Goal: Transaction & Acquisition: Purchase product/service

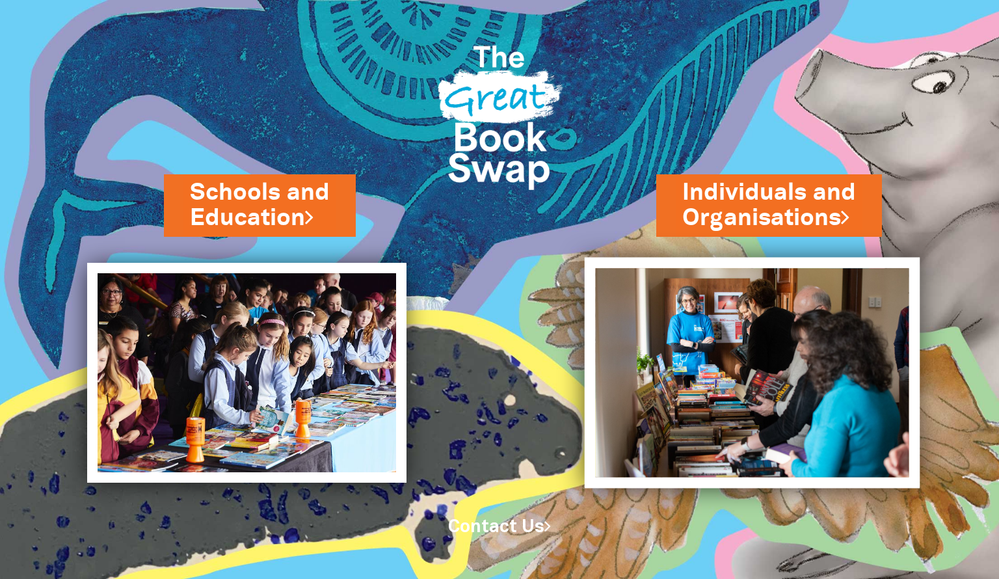
click at [707, 358] on img at bounding box center [753, 372] width 336 height 231
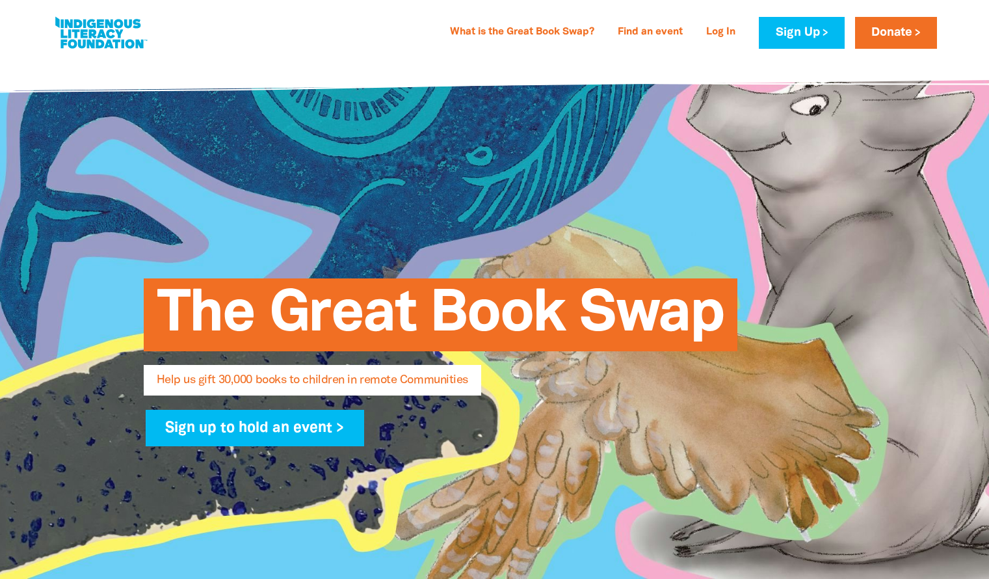
select select "AU"
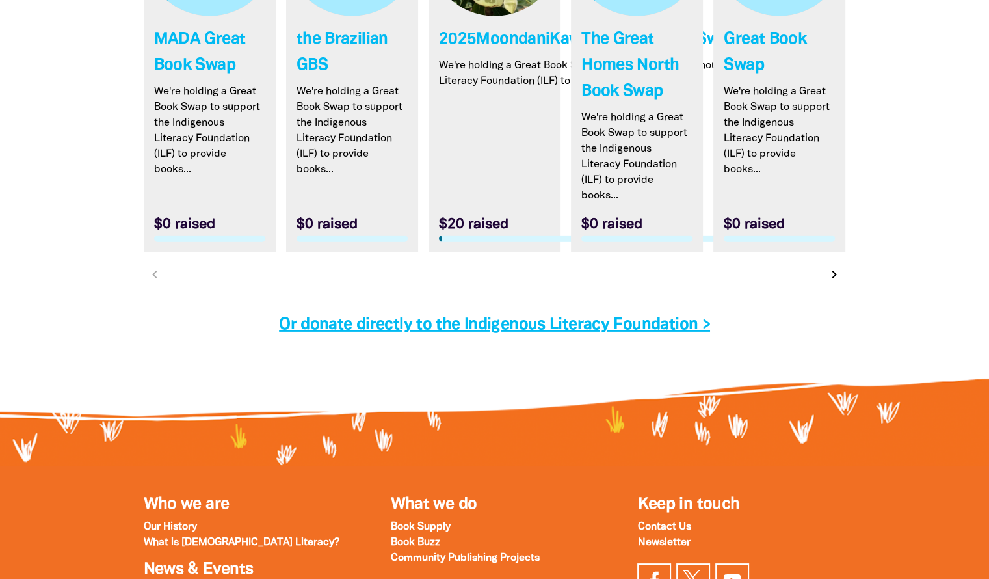
scroll to position [4055, 0]
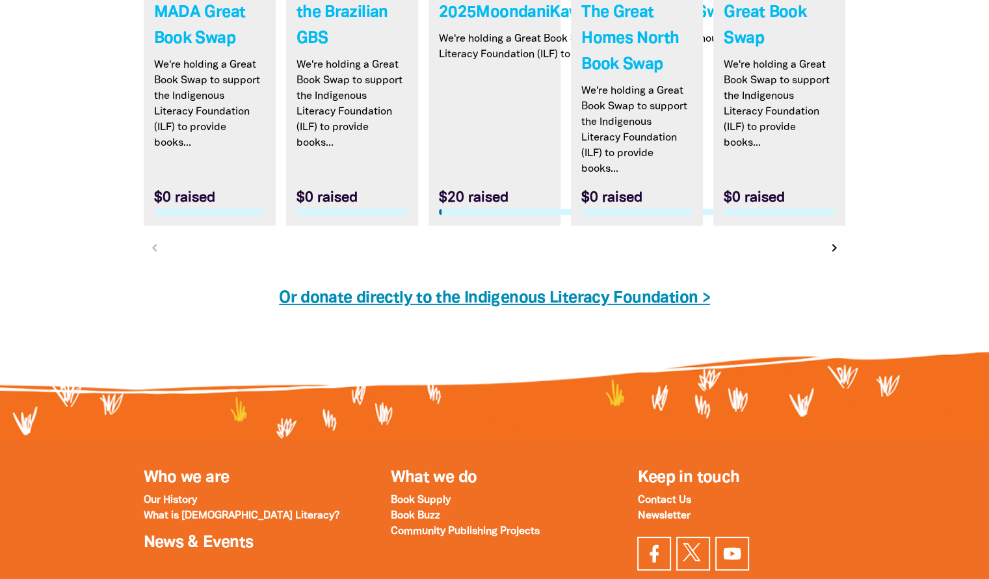
click at [608, 291] on link "Or donate directly to the Indigenous Literacy Foundation >" at bounding box center [494, 298] width 431 height 15
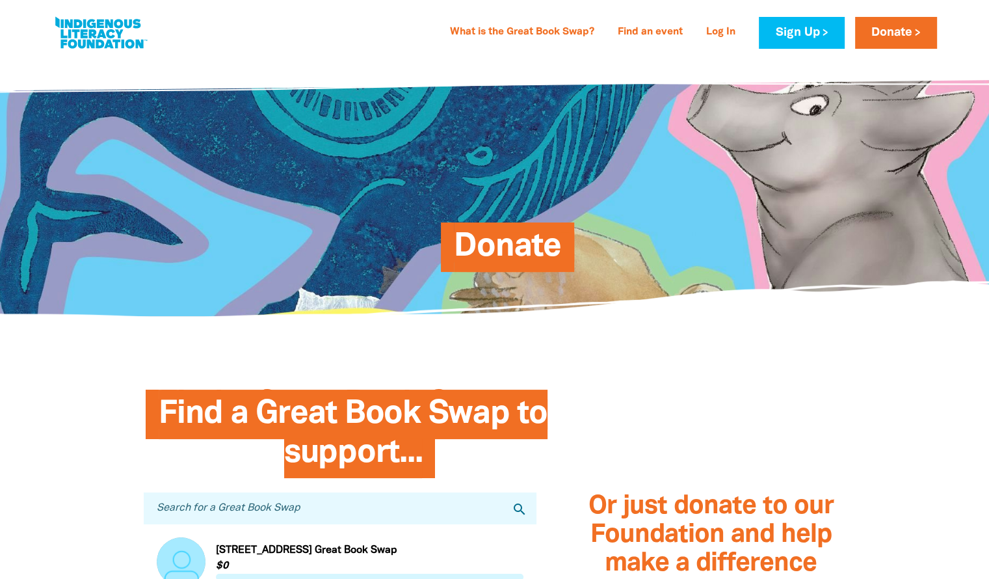
click at [107, 31] on link at bounding box center [101, 33] width 98 height 40
select select "AU"
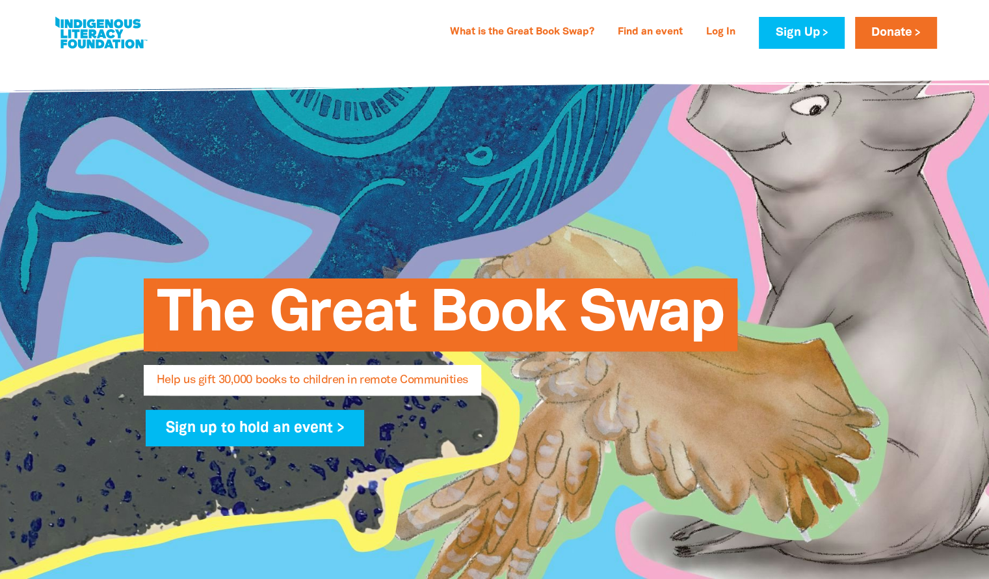
click at [107, 31] on link at bounding box center [101, 33] width 98 height 40
click at [111, 42] on link at bounding box center [101, 33] width 98 height 40
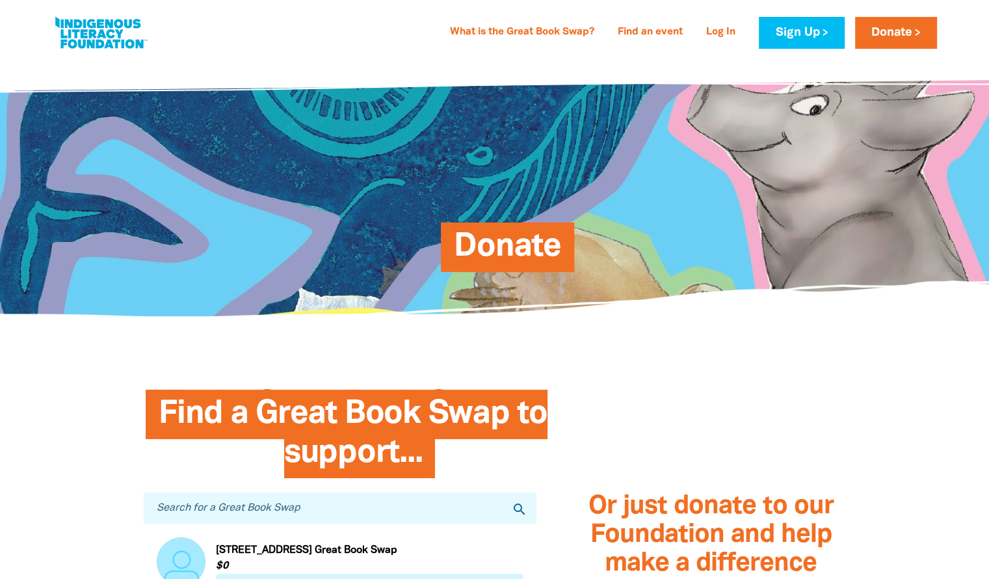
select select "AU"
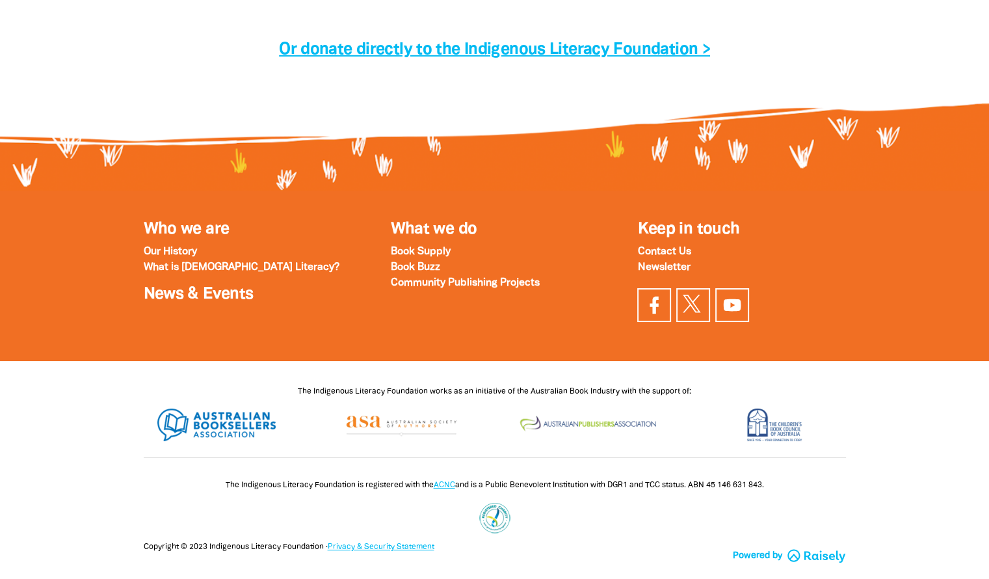
scroll to position [4017, 0]
